Goal: Complete application form

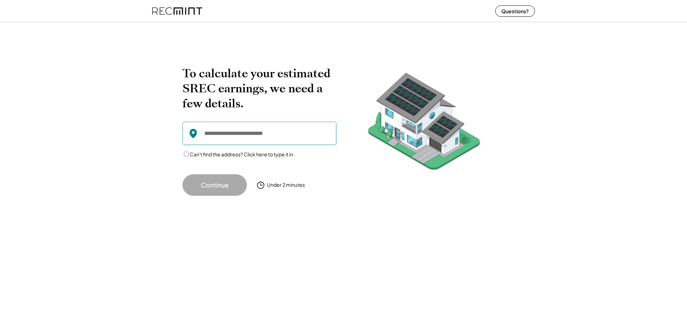
click at [245, 138] on input "input" at bounding box center [259, 133] width 154 height 23
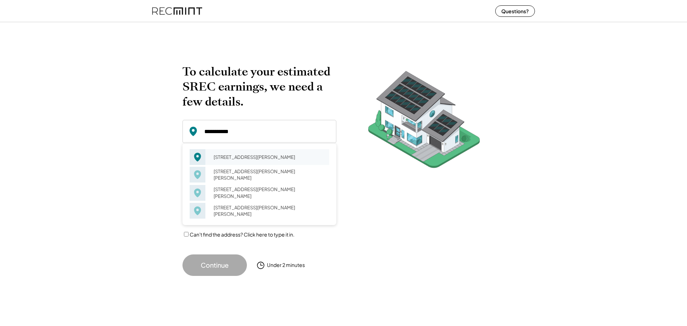
click at [235, 160] on div "[STREET_ADDRESS][PERSON_NAME]" at bounding box center [269, 157] width 120 height 10
type input "**********"
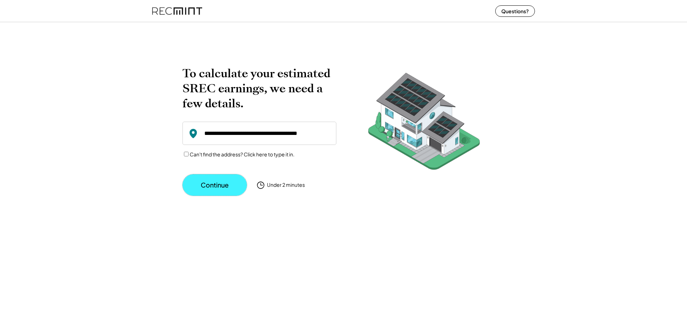
click at [223, 185] on button "Continue" at bounding box center [214, 184] width 64 height 21
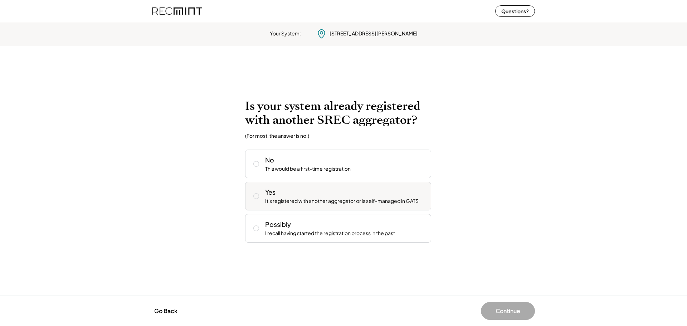
click at [299, 197] on div "Yes It's registered with another aggregator or is self-managed in GATS" at bounding box center [345, 195] width 160 height 17
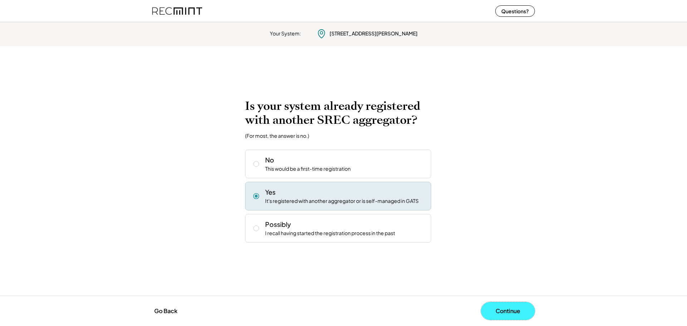
click at [516, 305] on button "Continue" at bounding box center [508, 311] width 54 height 18
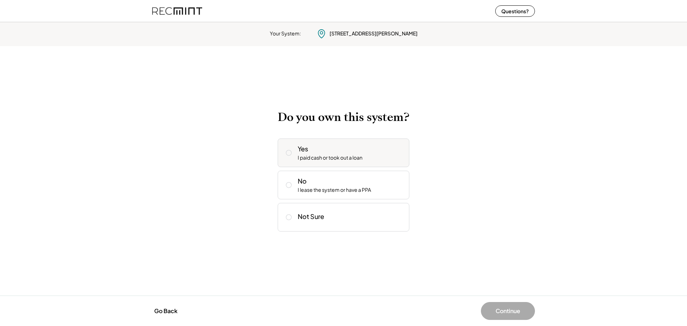
click at [380, 154] on div "Yes I paid cash or took out a loan" at bounding box center [350, 152] width 106 height 17
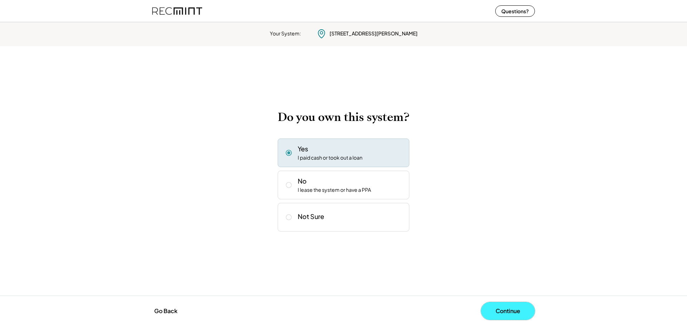
click at [517, 315] on button "Continue" at bounding box center [508, 311] width 54 height 18
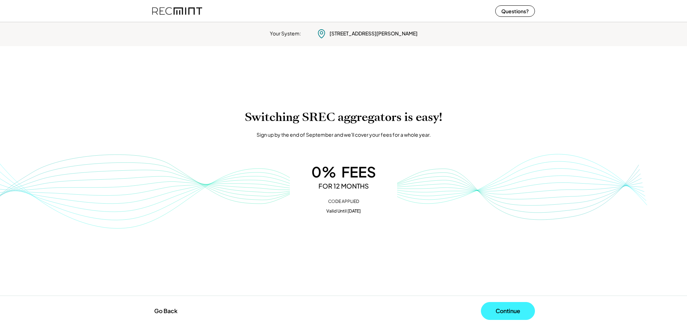
click at [518, 304] on button "Continue" at bounding box center [508, 311] width 54 height 18
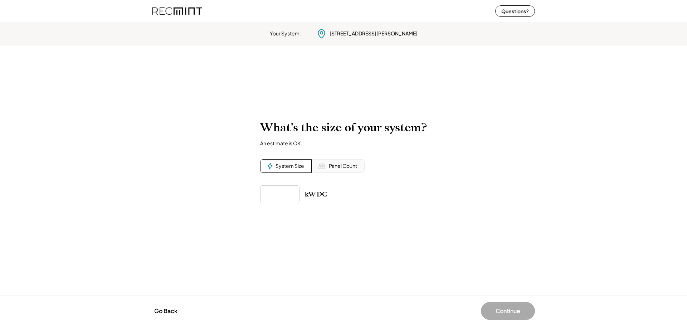
click at [291, 197] on input "input" at bounding box center [279, 194] width 39 height 18
click at [351, 171] on div "Panel Count" at bounding box center [337, 166] width 53 height 14
click at [284, 190] on input "input" at bounding box center [279, 194] width 39 height 18
click at [146, 305] on div "Go Back Continue" at bounding box center [343, 311] width 397 height 18
click at [156, 304] on button "Go Back" at bounding box center [166, 311] width 28 height 16
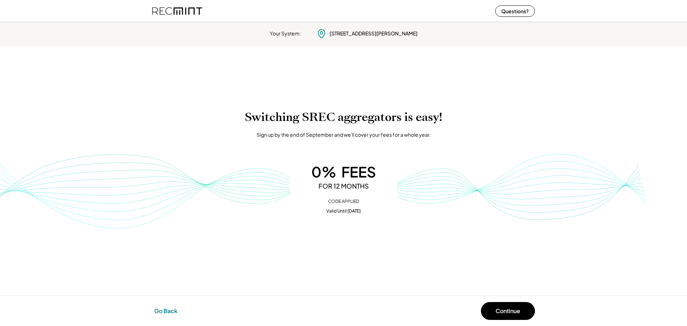
click at [178, 316] on button "Go Back" at bounding box center [166, 311] width 28 height 16
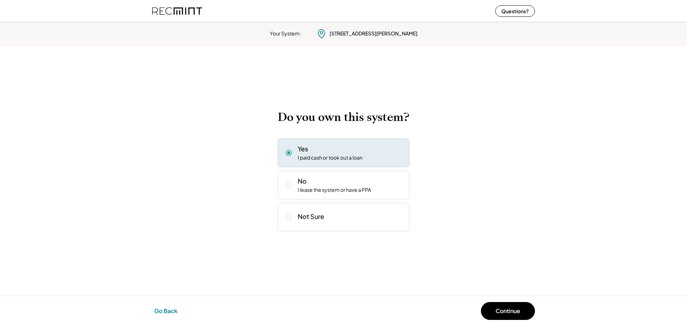
click at [178, 316] on button "Go Back" at bounding box center [166, 311] width 28 height 16
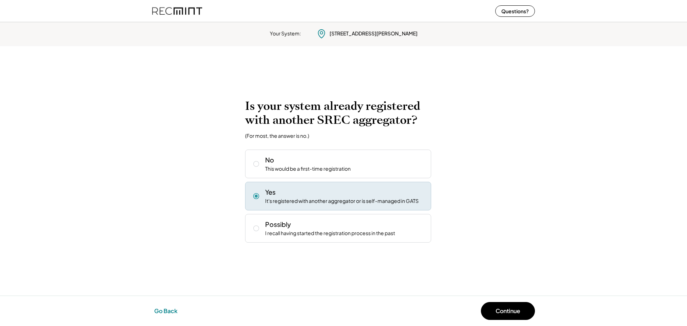
click at [178, 316] on button "Go Back" at bounding box center [166, 311] width 28 height 16
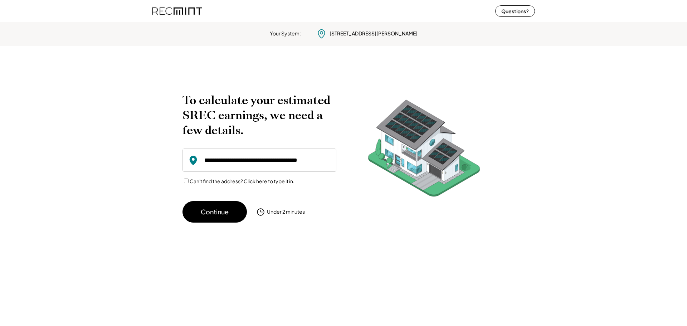
click at [178, 316] on div "Your System: [STREET_ADDRESS][PERSON_NAME] To calculate your estimated SREC ear…" at bounding box center [343, 172] width 687 height 306
